Goal: Communication & Community: Answer question/provide support

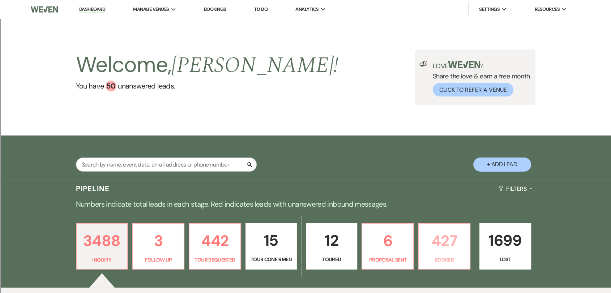
click at [448, 248] on p "427" at bounding box center [445, 241] width 42 height 24
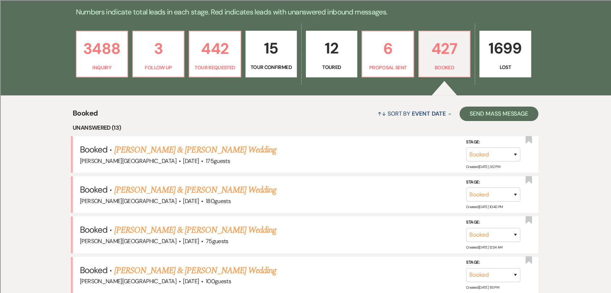
scroll to position [204, 0]
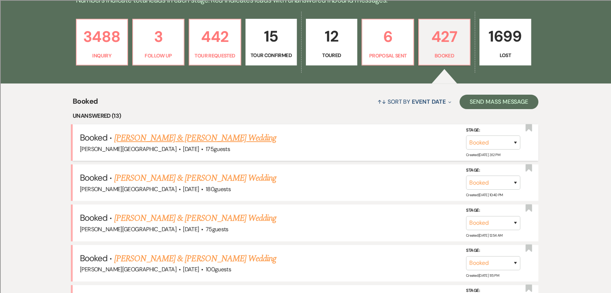
click at [255, 144] on link "[PERSON_NAME] & [PERSON_NAME] Wedding" at bounding box center [195, 138] width 162 height 13
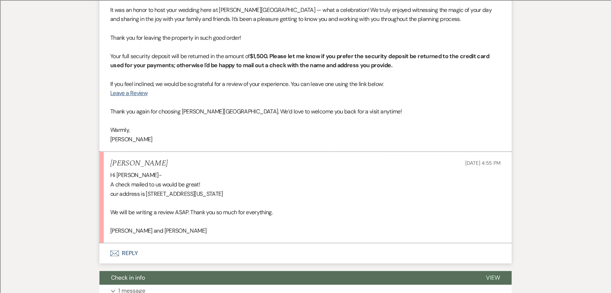
scroll to position [281, 0]
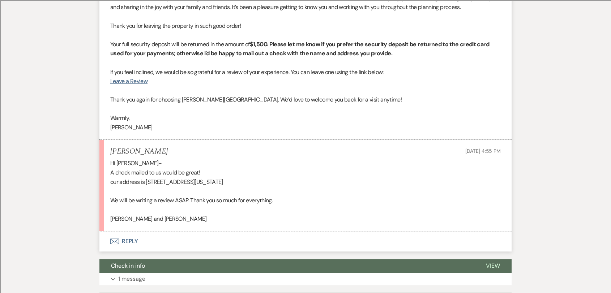
click at [133, 241] on button "Envelope Reply" at bounding box center [306, 242] width 412 height 20
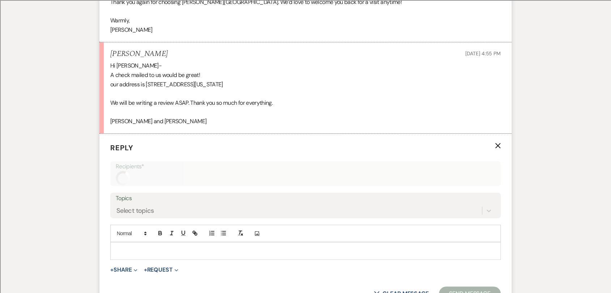
scroll to position [440, 0]
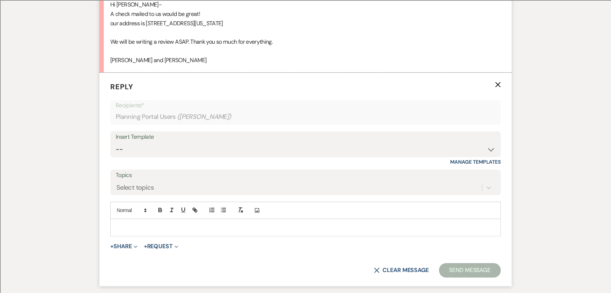
click at [152, 232] on div at bounding box center [306, 228] width 390 height 17
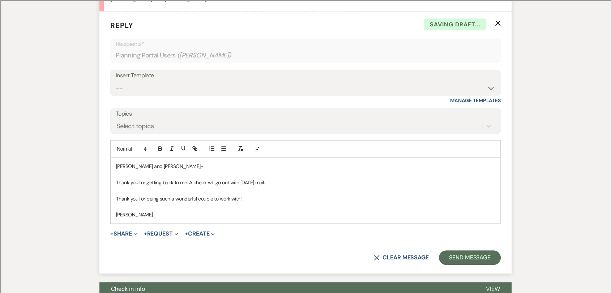
scroll to position [521, 0]
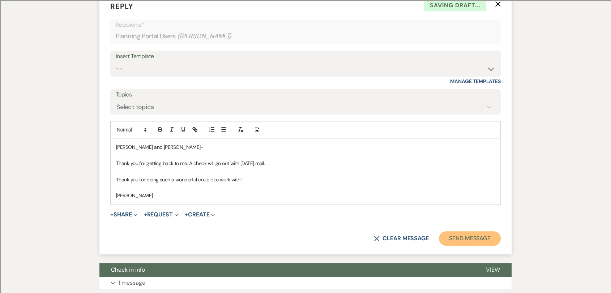
click at [487, 240] on button "Send Message" at bounding box center [470, 239] width 62 height 14
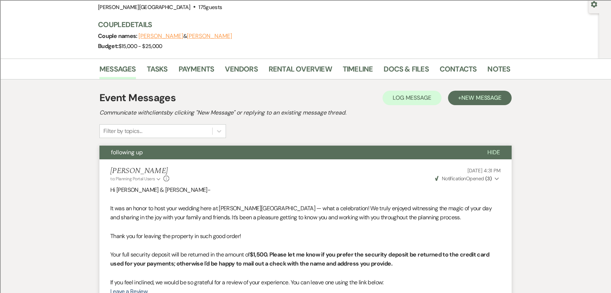
scroll to position [0, 0]
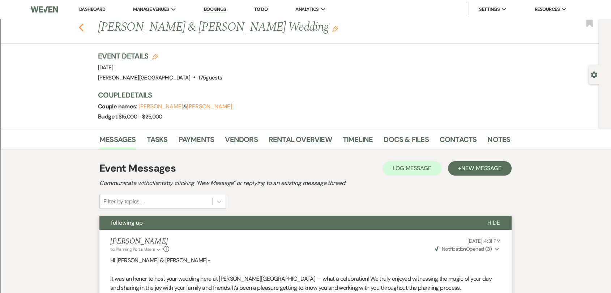
click at [84, 29] on use "button" at bounding box center [81, 28] width 5 height 8
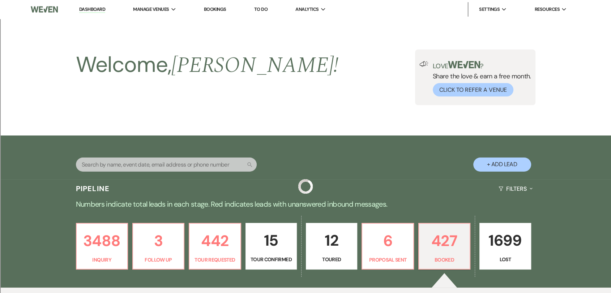
scroll to position [204, 0]
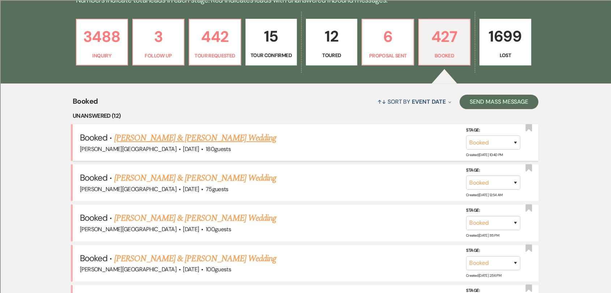
click at [233, 141] on link "[PERSON_NAME] & [PERSON_NAME] Wedding" at bounding box center [195, 138] width 162 height 13
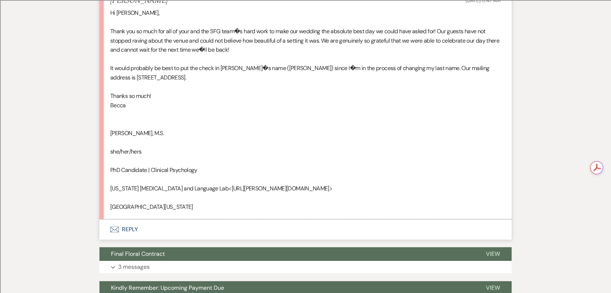
scroll to position [473, 0]
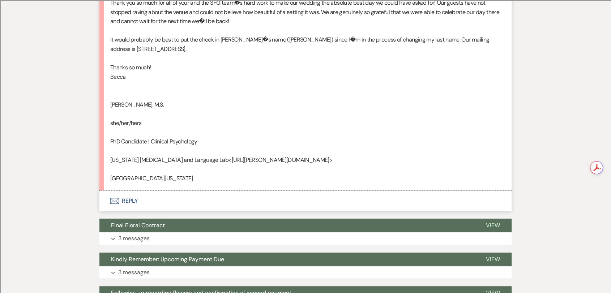
click at [133, 191] on button "Envelope Reply" at bounding box center [306, 201] width 412 height 20
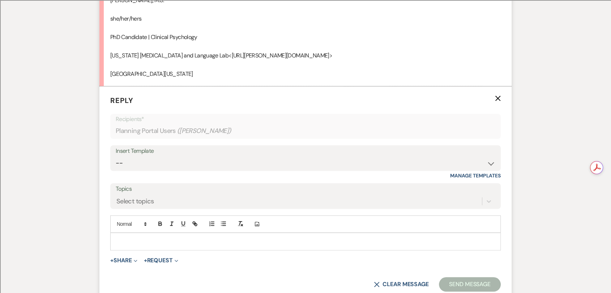
scroll to position [615, 0]
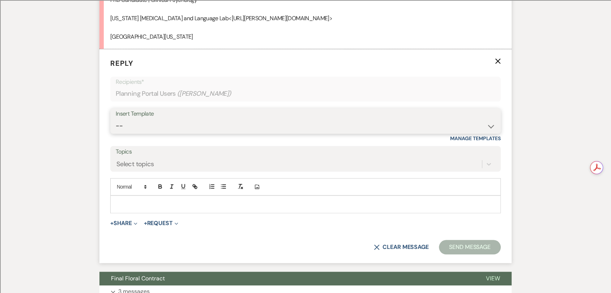
click at [191, 119] on select "-- Weven Planning Portal Introduction (Booked Events) Wedding Packages Booking …" at bounding box center [306, 126] width 380 height 14
select select "4199"
click at [116, 119] on select "-- Weven Planning Portal Introduction (Booked Events) Wedding Packages Booking …" at bounding box center [306, 126] width 380 height 14
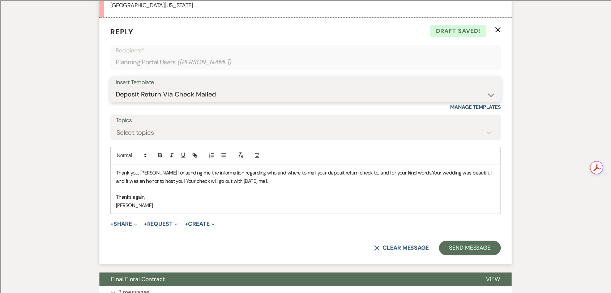
scroll to position [655, 0]
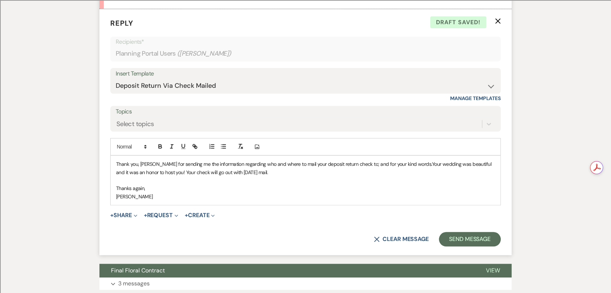
click at [139, 161] on span "Thank you, [PERSON_NAME] for sending me the information regarding who and where…" at bounding box center [247, 164] width 262 height 7
click at [479, 235] on button "Send Message" at bounding box center [470, 239] width 62 height 14
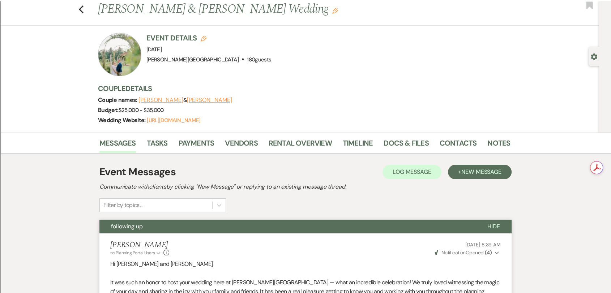
scroll to position [0, 0]
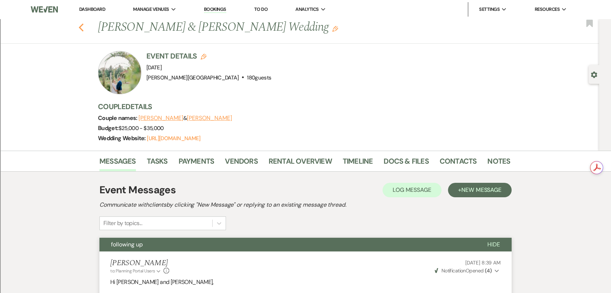
click at [84, 27] on use "button" at bounding box center [81, 28] width 5 height 8
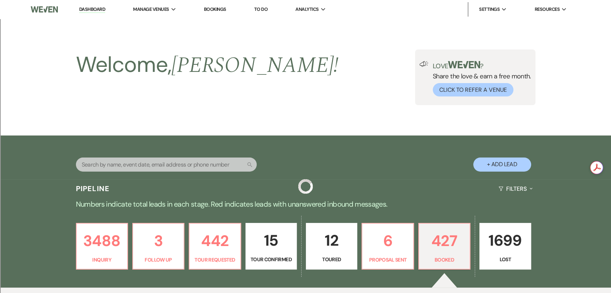
scroll to position [204, 0]
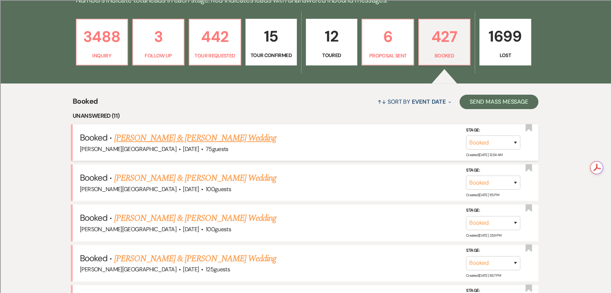
click at [226, 136] on link "[PERSON_NAME] & [PERSON_NAME] Wedding" at bounding box center [195, 138] width 162 height 13
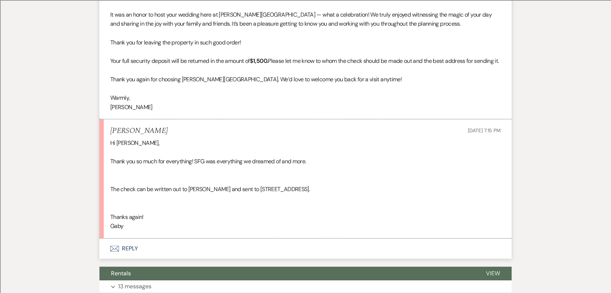
scroll to position [281, 0]
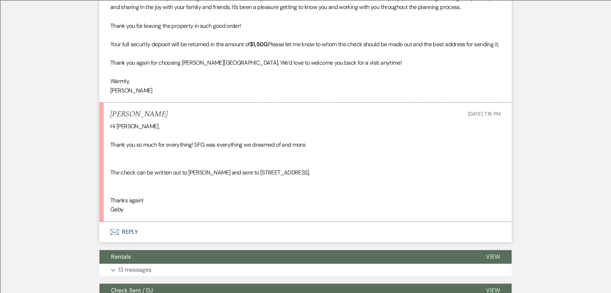
click at [123, 239] on button "Envelope Reply" at bounding box center [306, 232] width 412 height 20
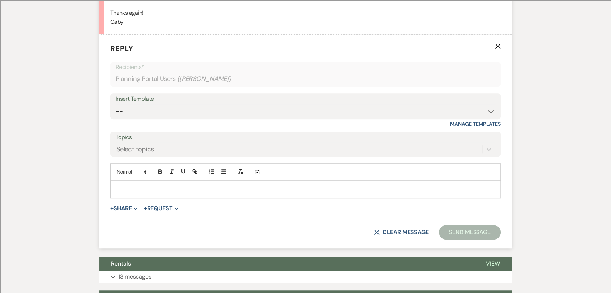
scroll to position [473, 0]
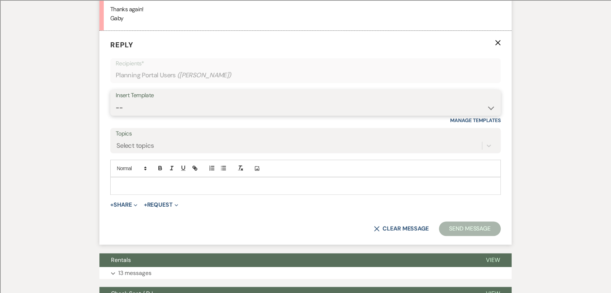
click at [181, 114] on select "-- Weven Planning Portal Introduction (Booked Events) Wedding Packages Booking …" at bounding box center [306, 108] width 380 height 14
select select "4199"
click at [116, 109] on select "-- Weven Planning Portal Introduction (Booked Events) Wedding Packages Booking …" at bounding box center [306, 108] width 380 height 14
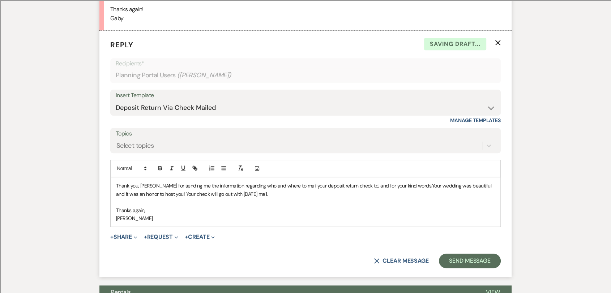
click at [149, 189] on span "Thank you, [PERSON_NAME] for sending me the information regarding who and where…" at bounding box center [247, 186] width 262 height 7
click at [458, 268] on button "Send Message" at bounding box center [470, 261] width 62 height 14
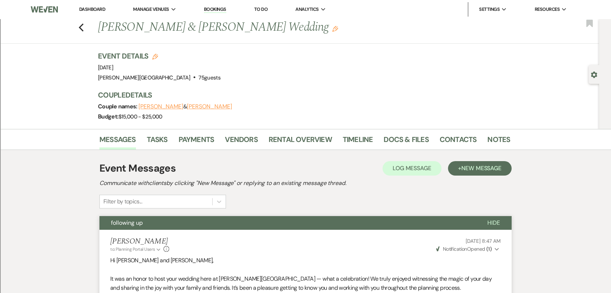
scroll to position [0, 0]
click at [82, 27] on icon "Previous" at bounding box center [81, 27] width 5 height 9
